Goal: Task Accomplishment & Management: Manage account settings

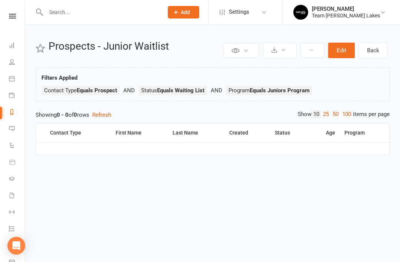
click at [12, 79] on icon at bounding box center [12, 79] width 6 height 6
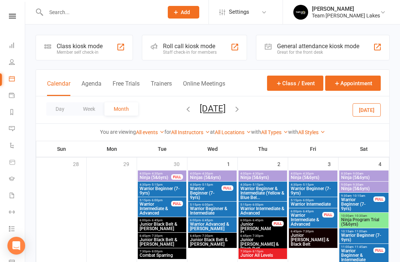
click at [184, 113] on icon "button" at bounding box center [188, 109] width 8 height 8
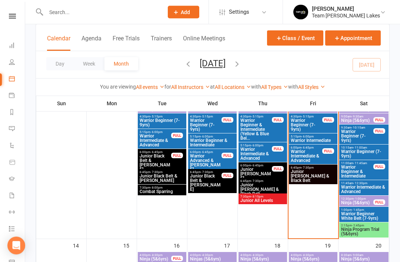
scroll to position [218, 0]
click at [367, 230] on span "Ninja Program Trial (5&6yrs)" at bounding box center [364, 231] width 46 height 9
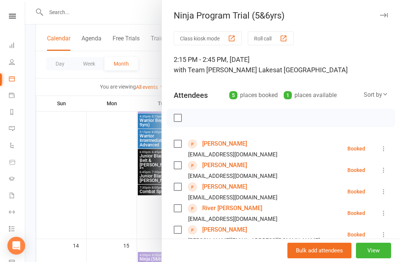
click at [231, 145] on link "Mila Cagoroski" at bounding box center [224, 144] width 45 height 12
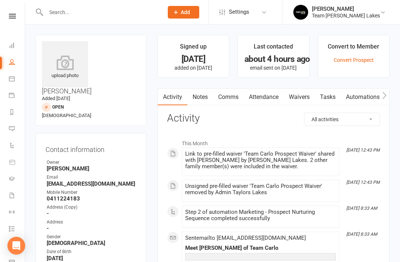
click at [205, 97] on link "Notes" at bounding box center [201, 97] width 26 height 17
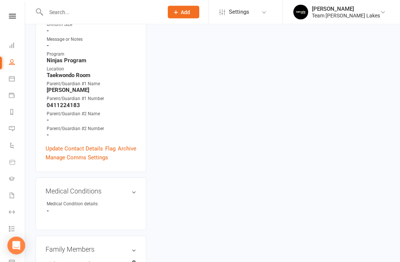
scroll to position [242, 0]
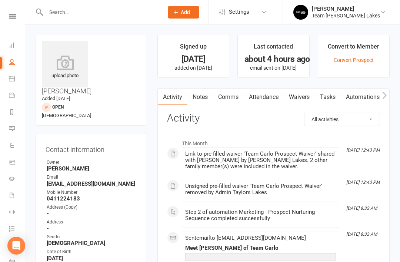
click at [210, 98] on link "Notes" at bounding box center [201, 97] width 26 height 17
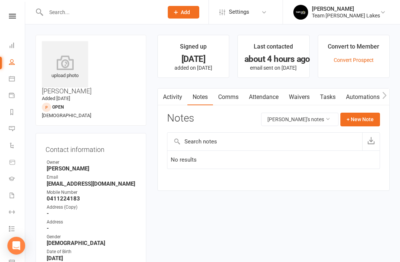
click at [14, 80] on icon at bounding box center [12, 79] width 6 height 6
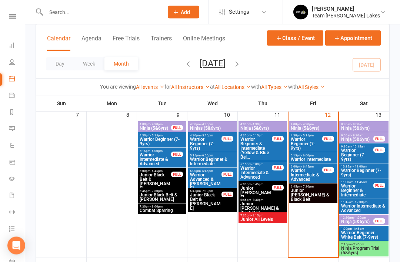
click at [369, 251] on span "Ninja Program Trial (5&6yrs)" at bounding box center [364, 251] width 46 height 9
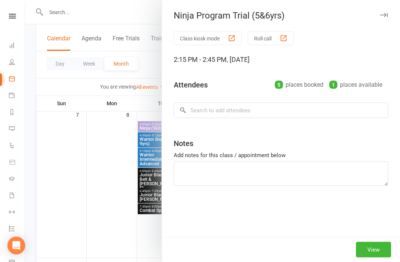
scroll to position [199, 0]
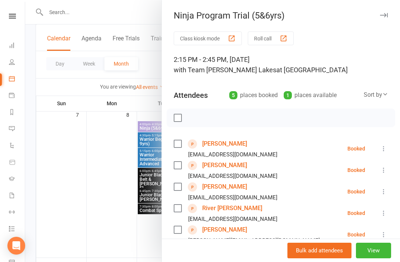
click at [225, 209] on link "River Kirby" at bounding box center [232, 208] width 60 height 12
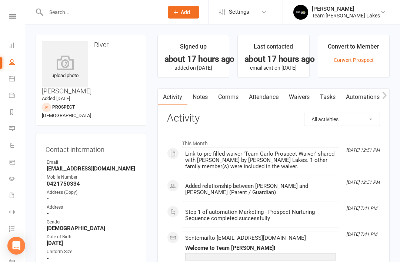
click at [202, 100] on link "Notes" at bounding box center [201, 97] width 26 height 17
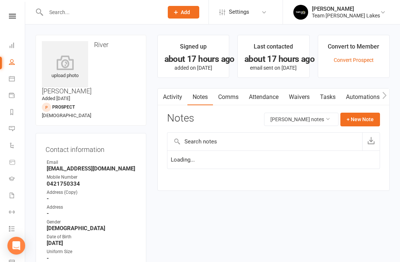
scroll to position [24, 0]
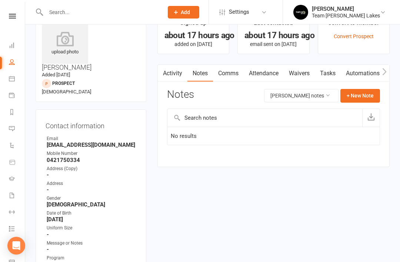
click at [12, 79] on icon at bounding box center [12, 79] width 6 height 6
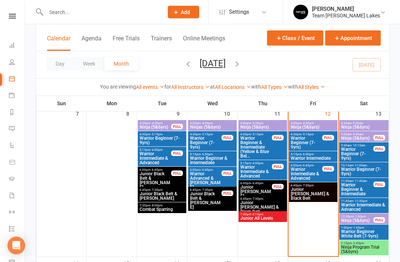
click at [369, 248] on span "Ninja Program Trial (5&6yrs)" at bounding box center [364, 249] width 46 height 9
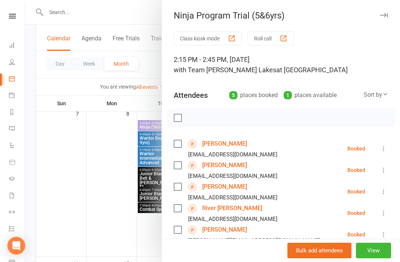
click at [229, 230] on link "Cade Zanetti" at bounding box center [224, 230] width 45 height 12
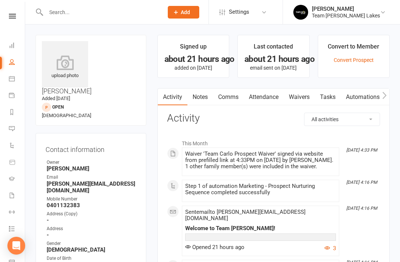
click at [202, 97] on link "Notes" at bounding box center [201, 97] width 26 height 17
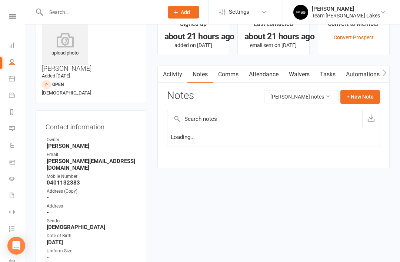
scroll to position [24, 0]
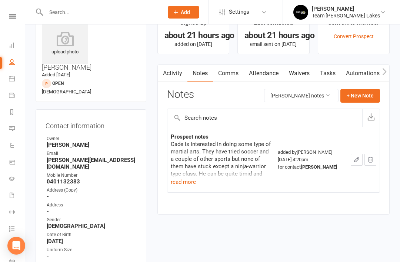
click at [189, 179] on button "read more" at bounding box center [183, 182] width 25 height 9
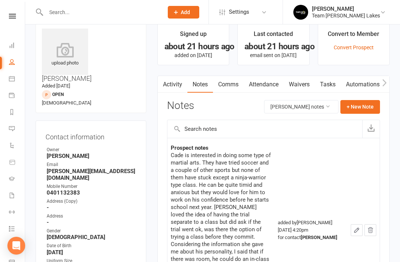
scroll to position [0, 0]
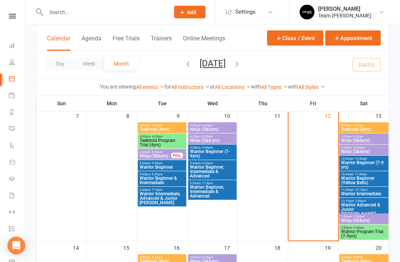
click at [367, 232] on span "Warrior Program Trial (7-9yrs)" at bounding box center [364, 234] width 46 height 9
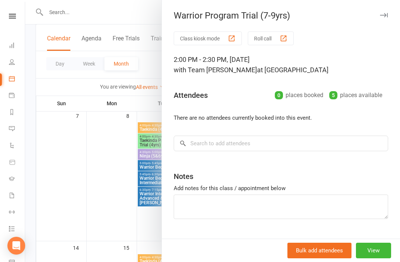
click at [386, 16] on icon "button" at bounding box center [384, 15] width 8 height 4
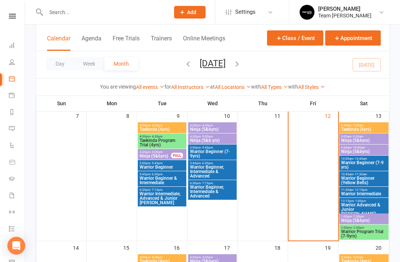
click at [171, 144] on span "Taekinda Program Trial (4yrs)" at bounding box center [162, 142] width 46 height 9
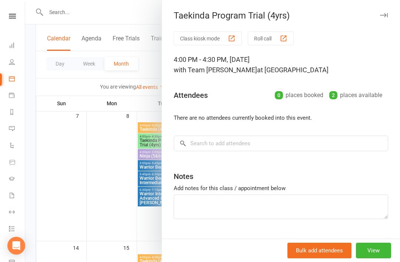
click at [383, 14] on icon "button" at bounding box center [384, 15] width 8 height 4
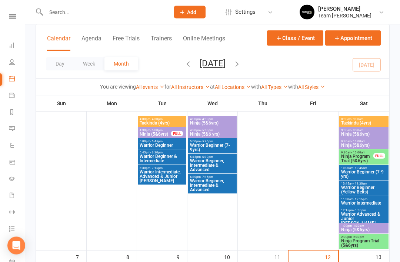
scroll to position [19, 0]
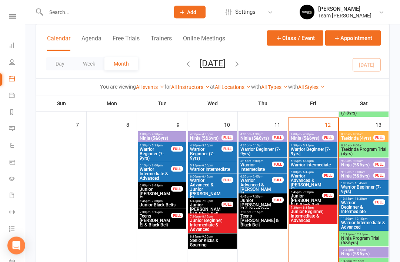
scroll to position [181, 0]
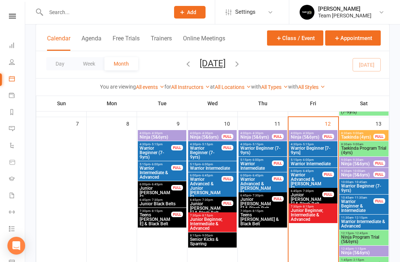
click at [373, 151] on span "Taekinda Program Trial (4yrs)" at bounding box center [364, 150] width 46 height 9
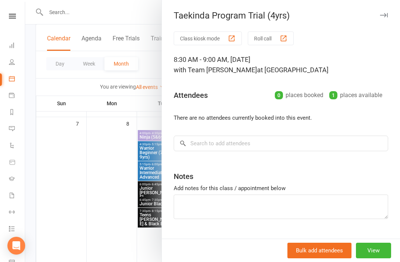
click at [387, 17] on icon "button" at bounding box center [384, 15] width 8 height 4
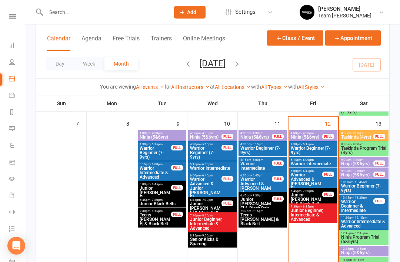
click at [367, 239] on span "Ninja Program Trial (5&6yrs)" at bounding box center [364, 239] width 46 height 9
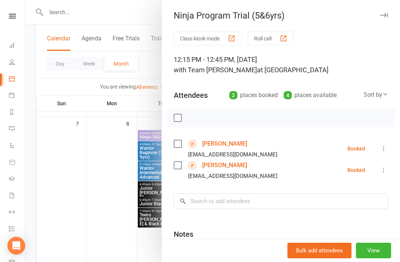
click at [235, 145] on link "Easton Annetta" at bounding box center [224, 144] width 45 height 12
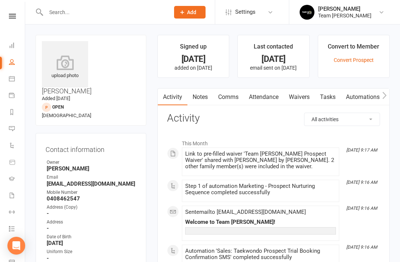
click at [207, 99] on link "Notes" at bounding box center [201, 97] width 26 height 17
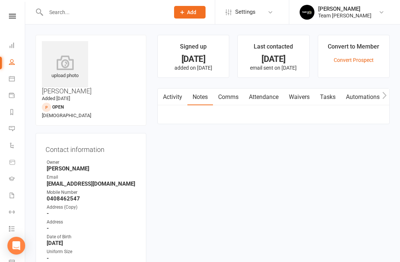
scroll to position [24, 0]
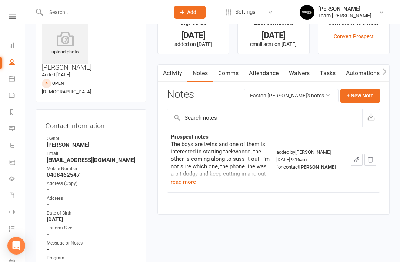
click at [189, 182] on button "read more" at bounding box center [183, 182] width 25 height 9
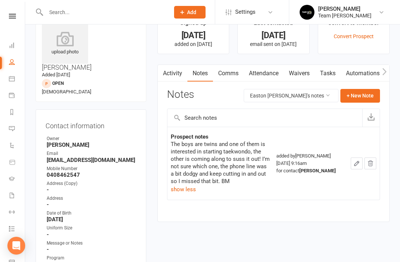
click at [11, 78] on icon at bounding box center [12, 79] width 6 height 6
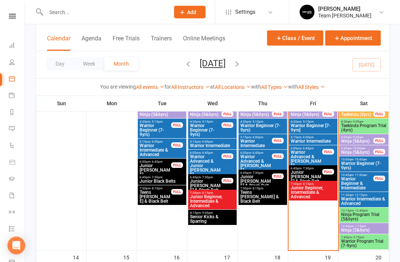
scroll to position [204, 0]
click at [372, 215] on span "Ninja Program Trial (5&6yrs)" at bounding box center [364, 216] width 46 height 9
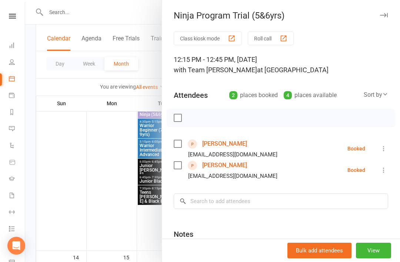
click at [387, 12] on button "button" at bounding box center [384, 15] width 9 height 9
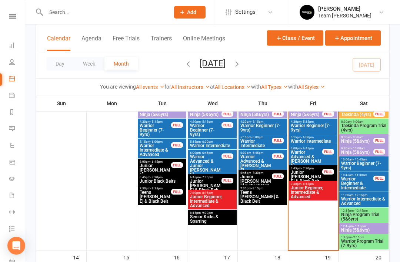
click at [369, 244] on span "Warrior Program Trial (7-9yrs)" at bounding box center [364, 243] width 46 height 9
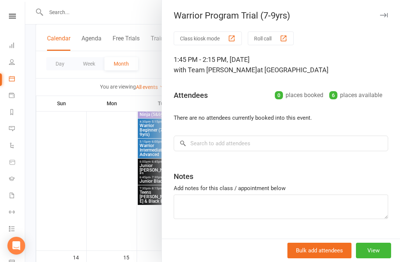
click at [386, 17] on button "button" at bounding box center [384, 15] width 9 height 9
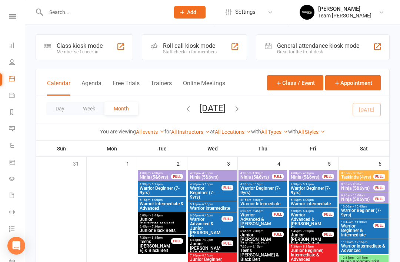
scroll to position [0, 0]
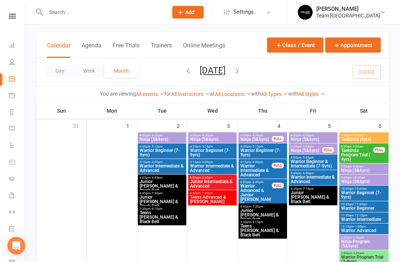
click at [13, 80] on icon at bounding box center [12, 79] width 6 height 6
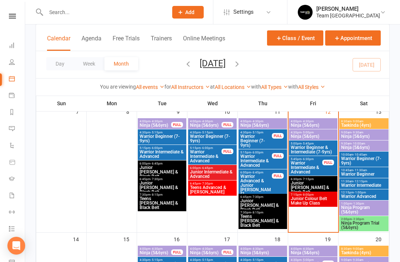
scroll to position [201, 0]
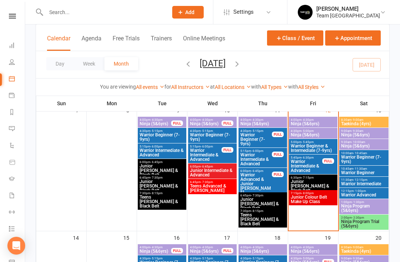
click at [369, 224] on span "Ninja Program Trial (5&6yrs)" at bounding box center [364, 223] width 46 height 9
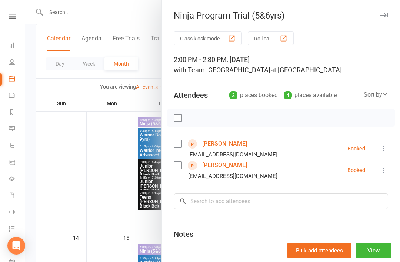
click at [231, 146] on link "Celeste Arnedo" at bounding box center [224, 144] width 45 height 12
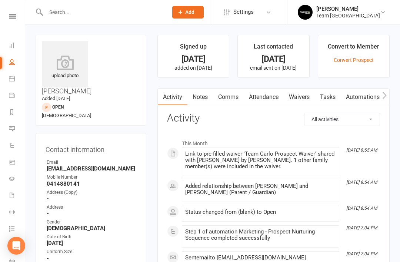
click at [210, 100] on link "Notes" at bounding box center [201, 97] width 26 height 17
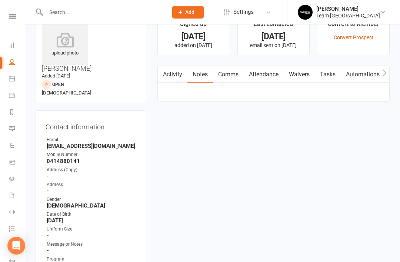
scroll to position [24, 0]
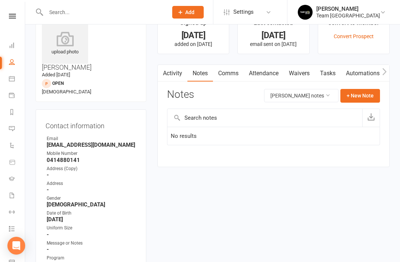
click at [15, 78] on link "Calendar" at bounding box center [17, 79] width 17 height 17
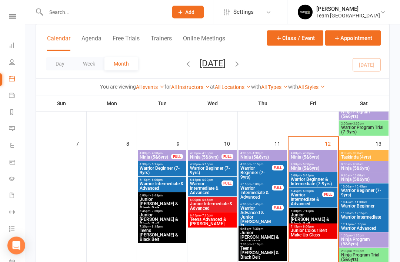
click at [371, 259] on span "Ninja Program Trial (5&6yrs)" at bounding box center [364, 257] width 46 height 9
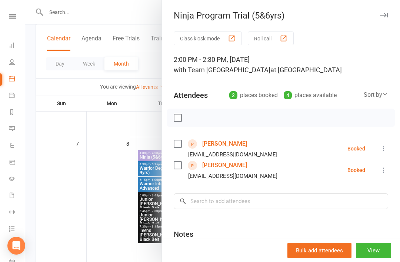
click at [237, 167] on link "Pasha Murathodzic" at bounding box center [224, 165] width 45 height 12
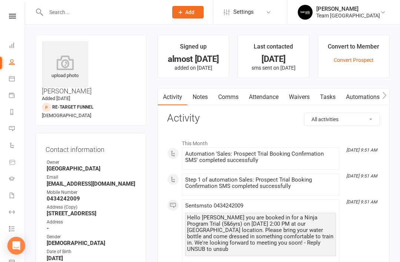
click at [206, 99] on link "Notes" at bounding box center [201, 97] width 26 height 17
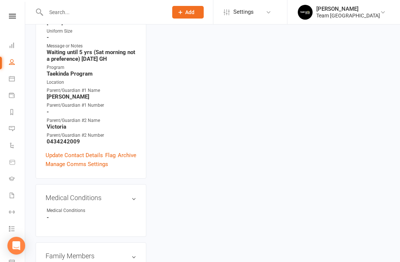
scroll to position [232, 0]
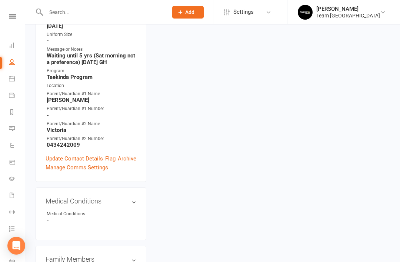
click at [72, 154] on link "Update Contact Details" at bounding box center [74, 158] width 57 height 9
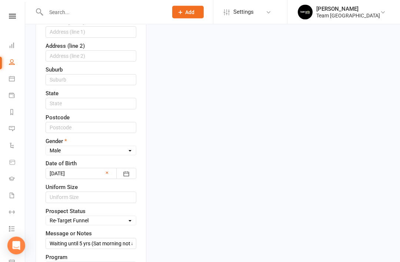
scroll to position [267, 0]
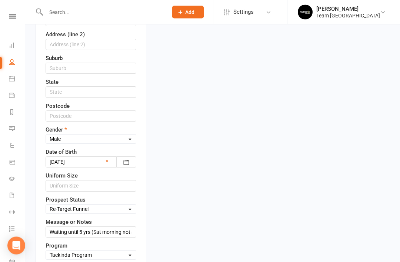
click at [132, 205] on select "Select Open Closed Website Lead Term Follow Up Waiting List Facebook Lead Re-Ta…" at bounding box center [91, 209] width 90 height 8
select select "Open"
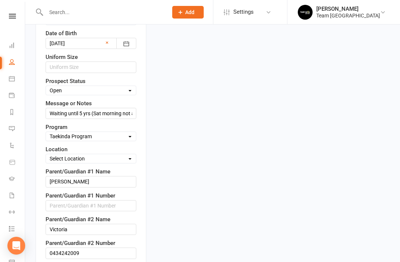
scroll to position [386, 0]
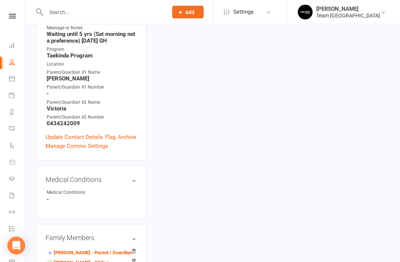
scroll to position [254, 0]
click at [75, 132] on link "Update Contact Details" at bounding box center [74, 136] width 57 height 9
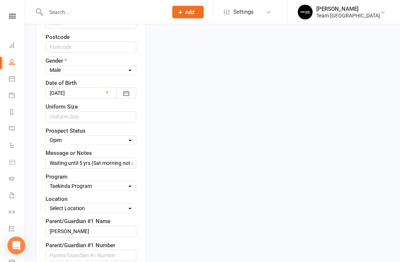
scroll to position [336, 0]
click at [130, 182] on select "Select Taekinda Program Ninjas Program Warriors Program Juniors Program Adults …" at bounding box center [91, 186] width 90 height 8
select select "Ninjas Program"
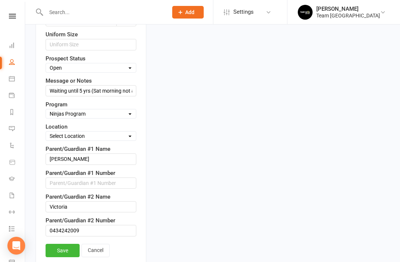
scroll to position [449, 0]
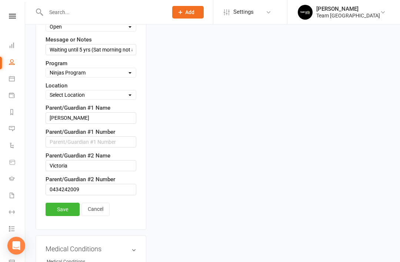
click at [70, 203] on link "Save" at bounding box center [63, 209] width 34 height 13
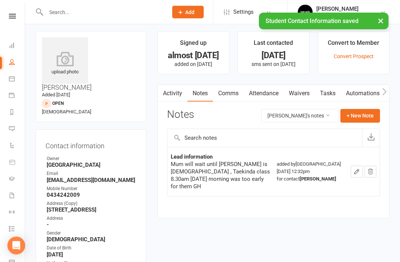
scroll to position [0, 0]
